Goal: Information Seeking & Learning: Learn about a topic

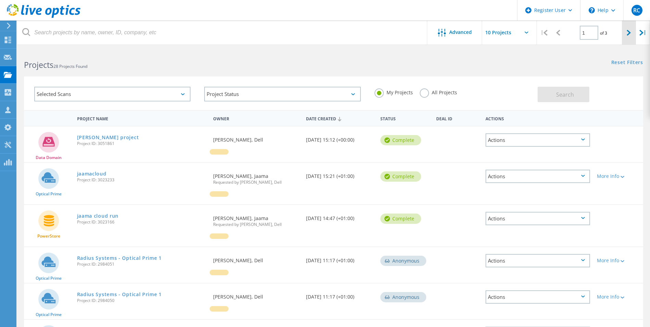
click at [627, 32] on icon at bounding box center [629, 33] width 4 height 6
type input "2"
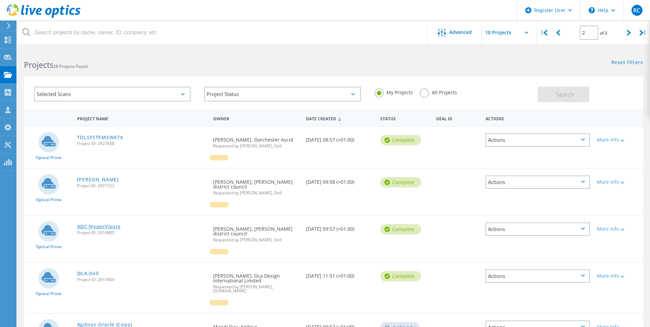
click at [102, 224] on link "ADC-HyperVisors" at bounding box center [99, 226] width 44 height 5
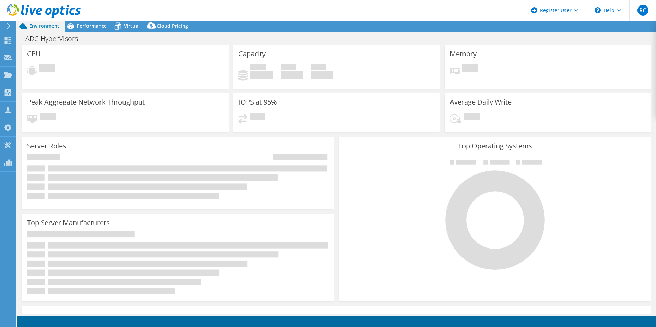
select select "USD"
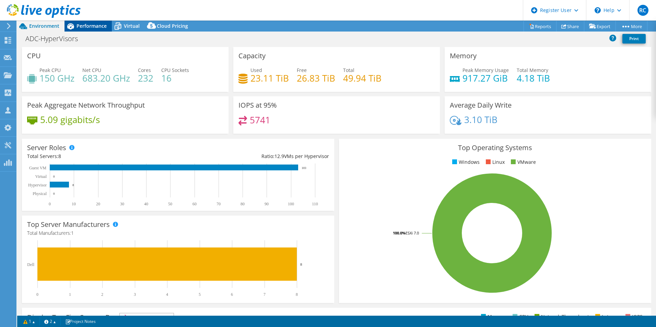
drag, startPoint x: 87, startPoint y: 29, endPoint x: 102, endPoint y: 29, distance: 14.4
click at [88, 29] on div "Performance" at bounding box center [87, 26] width 47 height 11
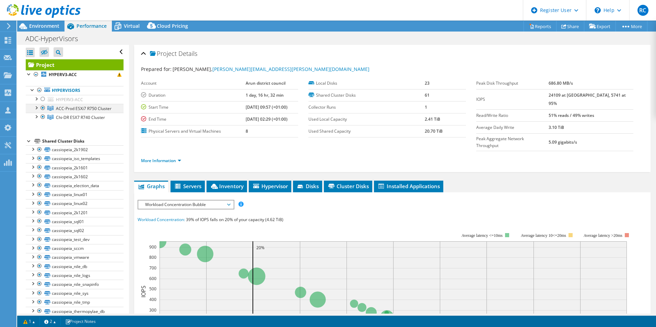
click at [37, 106] on div at bounding box center [36, 107] width 7 height 7
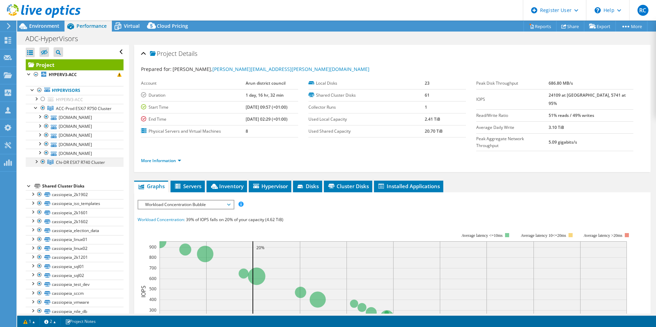
click at [35, 165] on div at bounding box center [36, 161] width 7 height 7
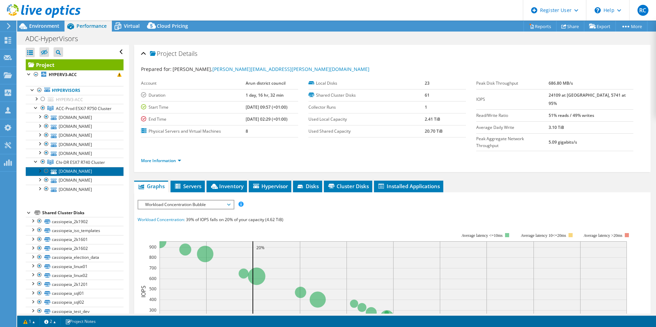
click at [80, 176] on link "[DOMAIN_NAME]" at bounding box center [75, 171] width 98 height 9
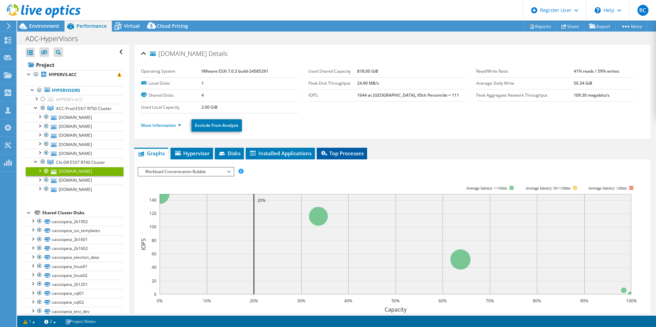
click at [343, 148] on li "Top Processes" at bounding box center [341, 154] width 50 height 12
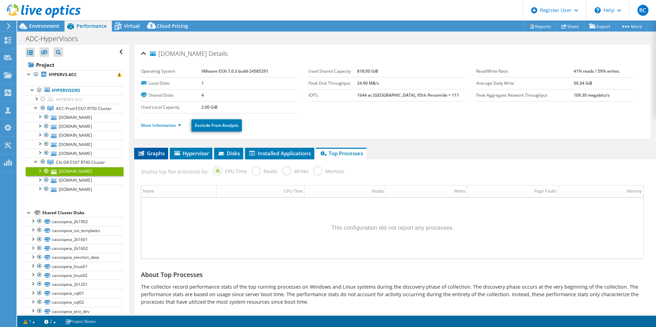
click at [159, 152] on span "Graphs" at bounding box center [150, 153] width 27 height 7
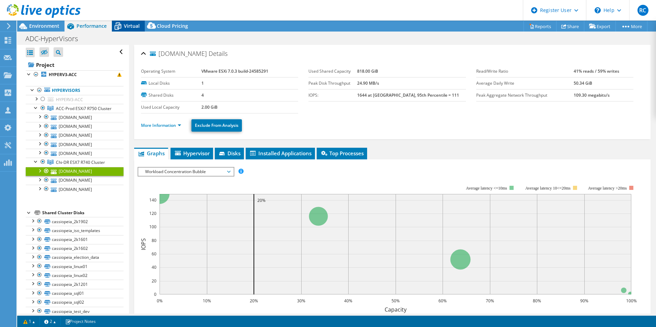
click at [132, 29] on span "Virtual" at bounding box center [132, 26] width 16 height 7
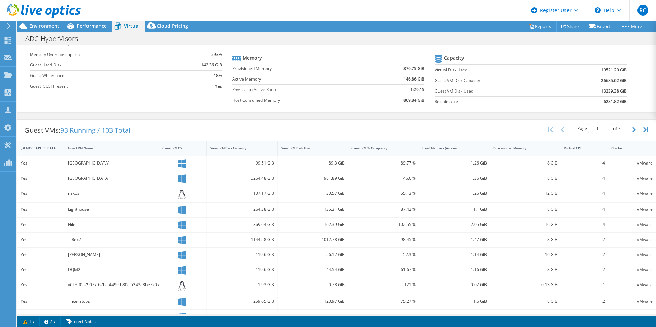
scroll to position [135, 0]
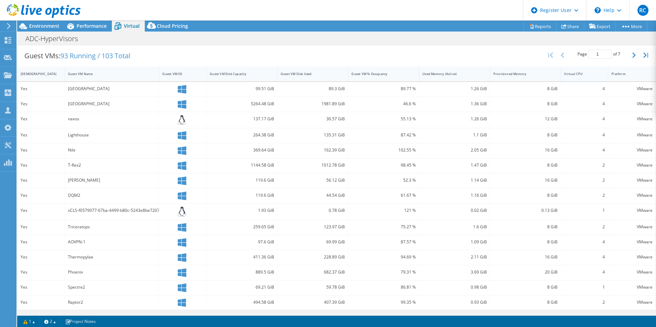
drag, startPoint x: 626, startPoint y: 56, endPoint x: 589, endPoint y: 72, distance: 40.5
click at [632, 56] on icon "button" at bounding box center [633, 54] width 3 height 5
type input "2"
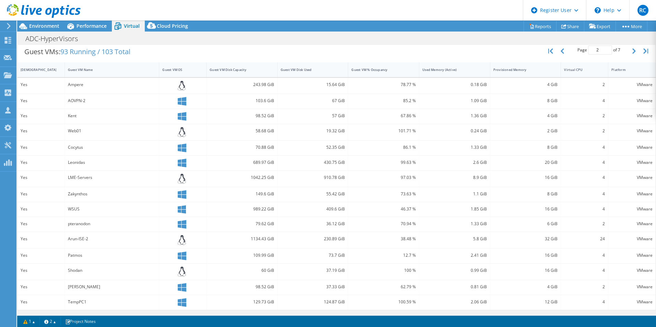
scroll to position [0, 0]
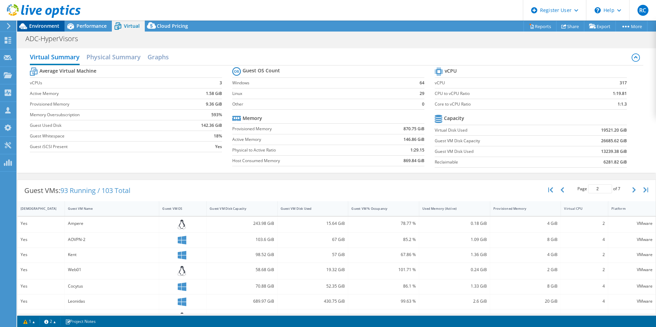
click at [28, 24] on icon at bounding box center [23, 26] width 12 height 12
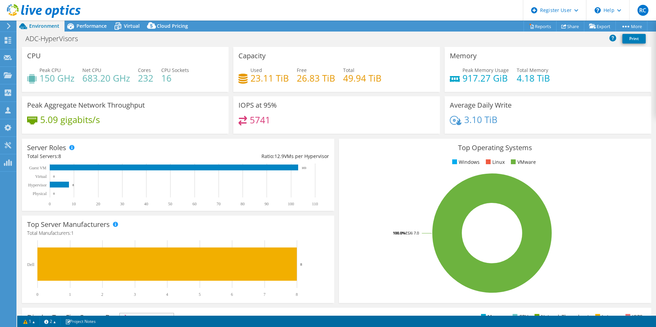
click at [454, 23] on div "Project Actions Project Actions Reports Share Export vSAN ReadyNode Sizer" at bounding box center [336, 26] width 638 height 11
